Goal: Information Seeking & Learning: Learn about a topic

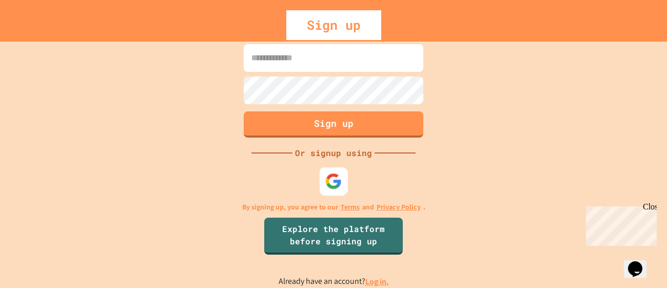
click at [331, 178] on img at bounding box center [333, 181] width 17 height 17
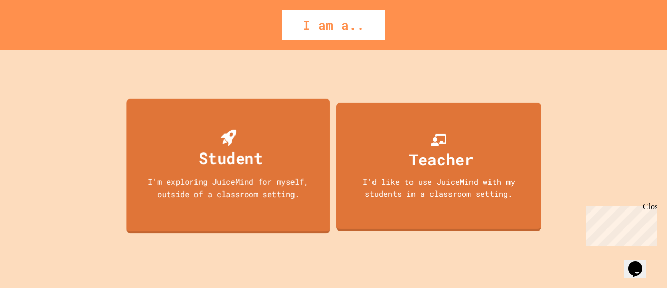
click at [292, 205] on div "Student I'm exploring JuiceMind for myself, outside of a classroom setting." at bounding box center [228, 165] width 204 height 135
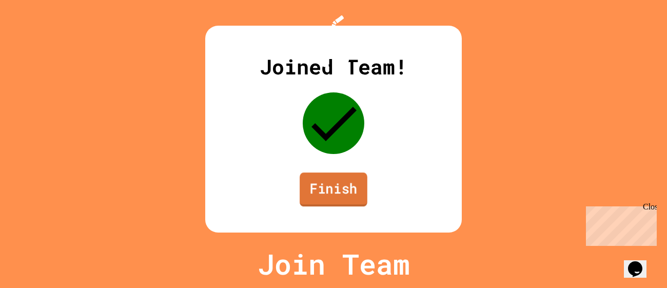
click at [350, 200] on link "Finish" at bounding box center [334, 189] width 68 height 34
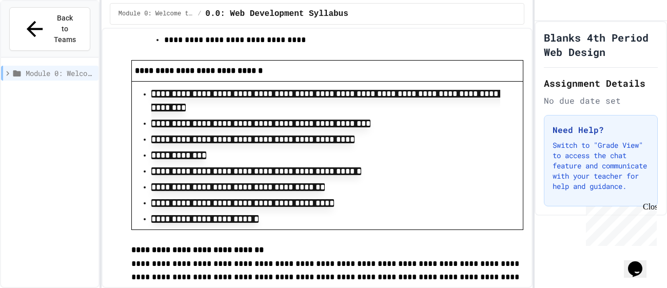
scroll to position [2554, 0]
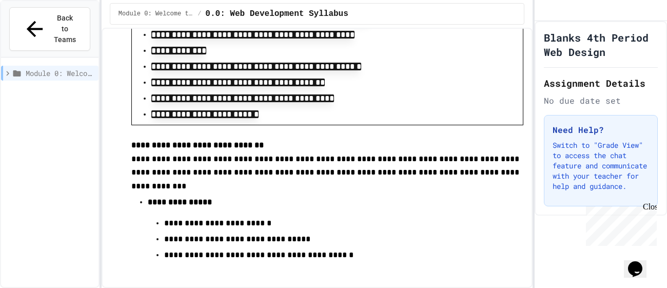
click at [53, 68] on span "Module 0: Welcome to Web Development" at bounding box center [60, 73] width 69 height 11
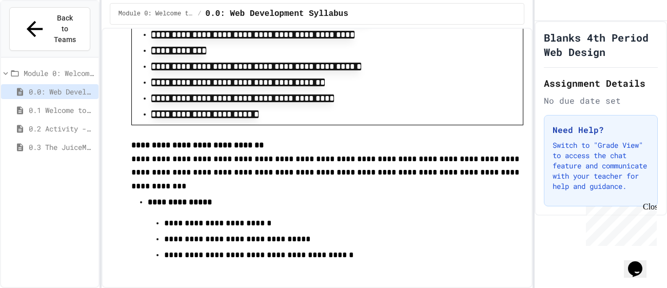
click at [57, 105] on span "0.1 Welcome to Web Development" at bounding box center [62, 110] width 66 height 11
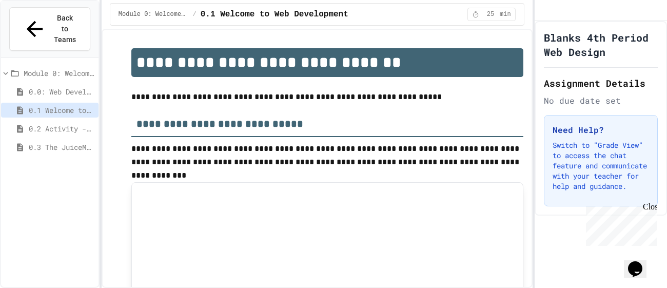
click at [74, 123] on span "0.2 Activity - Web Design" at bounding box center [62, 128] width 66 height 11
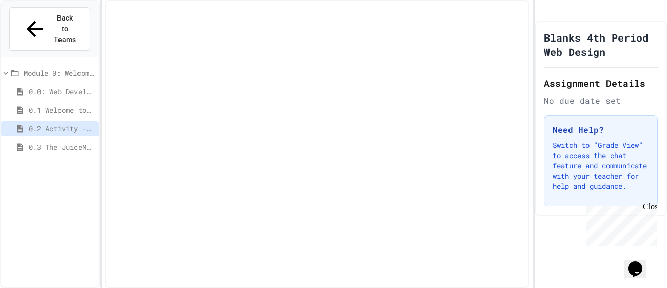
click at [73, 142] on span "0.3 The JuiceMind IDE" at bounding box center [62, 147] width 66 height 11
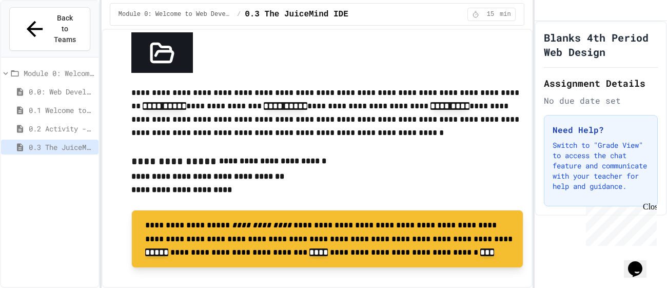
scroll to position [933, 0]
